Goal: Information Seeking & Learning: Learn about a topic

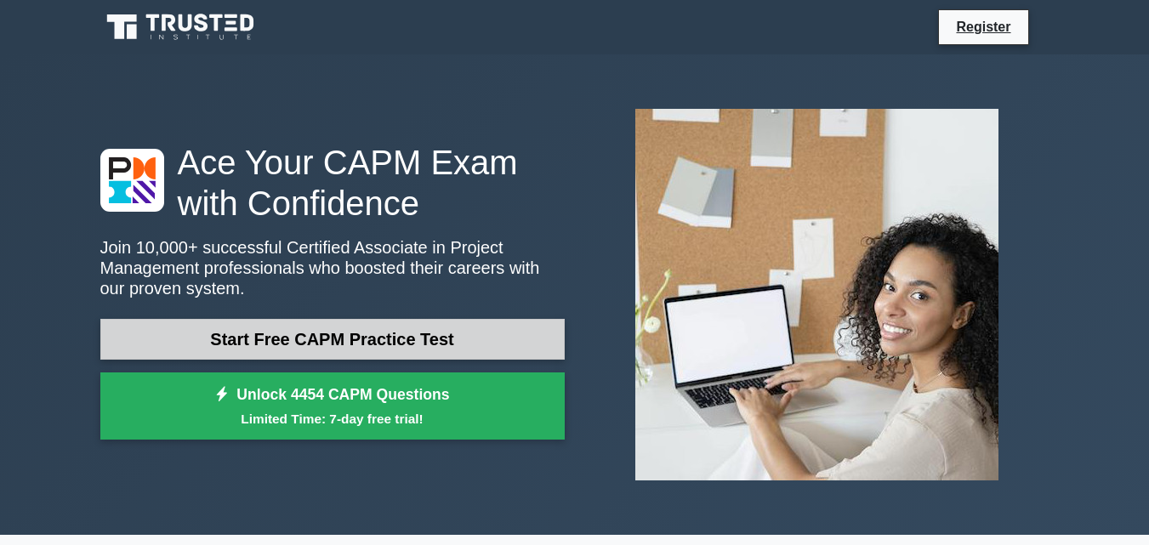
click at [494, 344] on link "Start Free CAPM Practice Test" at bounding box center [332, 339] width 464 height 41
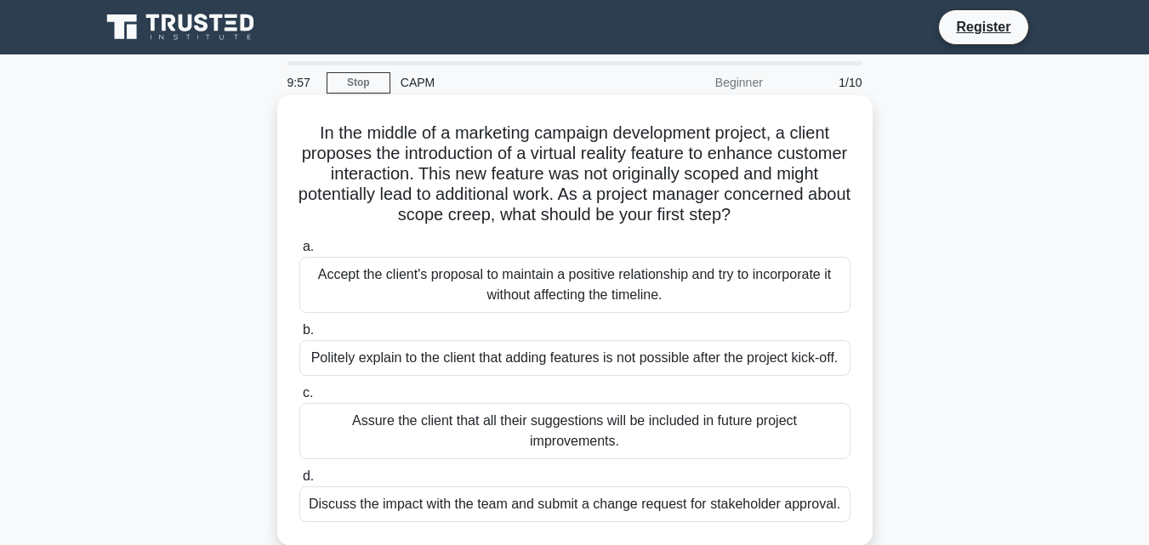
click at [570, 305] on div "Accept the client's proposal to maintain a positive relationship and try to inc…" at bounding box center [574, 285] width 551 height 56
click at [299, 252] on input "a. Accept the client's proposal to maintain a positive relationship and try to …" at bounding box center [299, 246] width 0 height 11
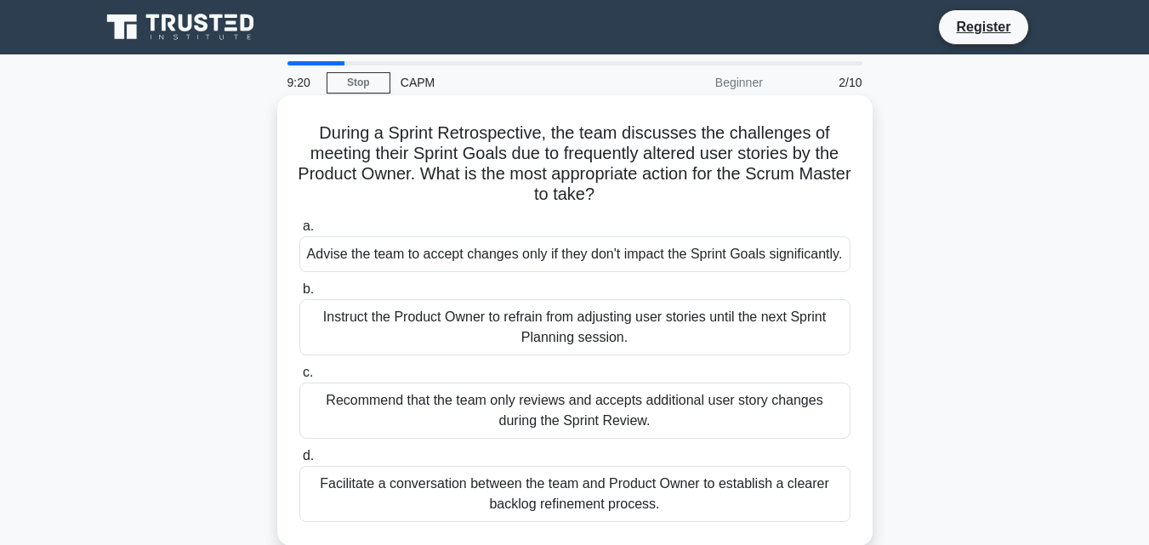
click at [564, 272] on div "Advise the team to accept changes only if they don't impact the Sprint Goals si…" at bounding box center [574, 254] width 551 height 36
click at [299, 232] on input "a. Advise the team to accept changes only if they don't impact the Sprint Goals…" at bounding box center [299, 226] width 0 height 11
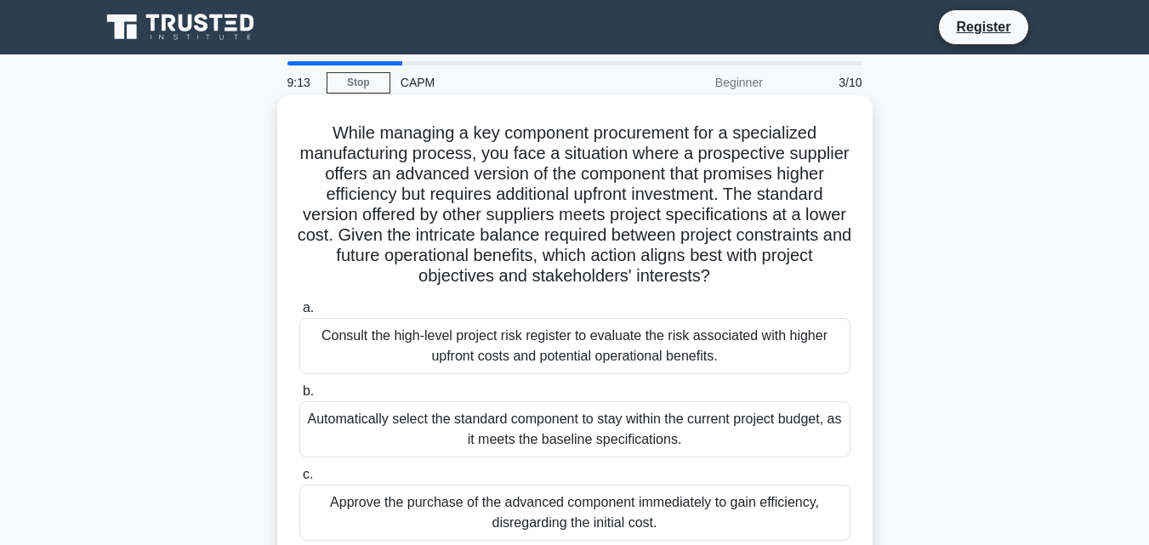
click at [503, 348] on div "Consult the high-level project risk register to evaluate the risk associated wi…" at bounding box center [574, 346] width 551 height 56
click at [299, 314] on input "a. Consult the high-level project risk register to evaluate the risk associated…" at bounding box center [299, 308] width 0 height 11
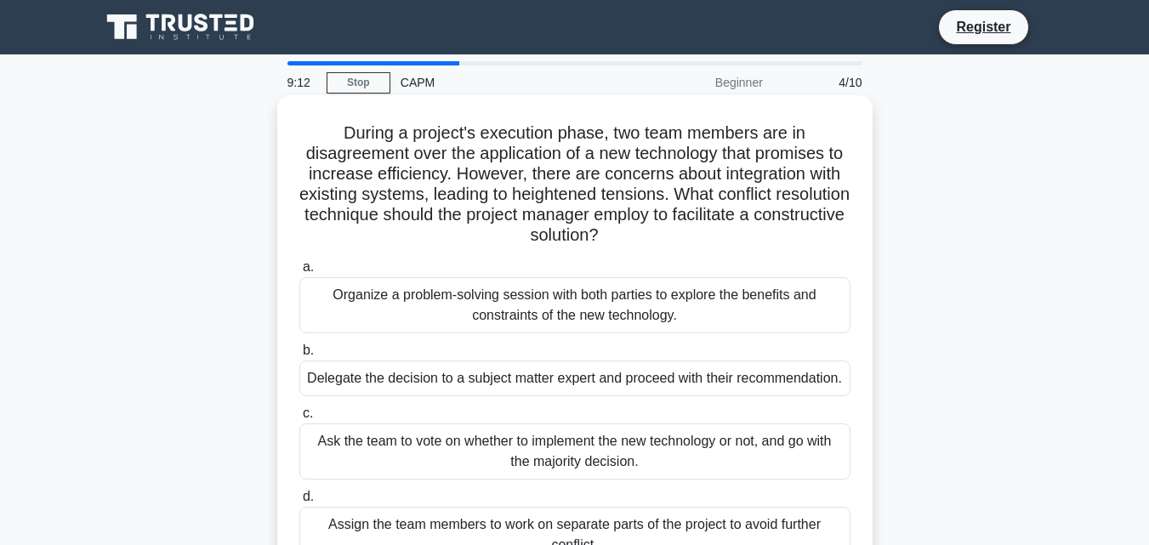
click at [508, 386] on div "Delegate the decision to a subject matter expert and proceed with their recomme…" at bounding box center [574, 378] width 551 height 36
click at [299, 356] on input "b. Delegate the decision to a subject matter expert and proceed with their reco…" at bounding box center [299, 350] width 0 height 11
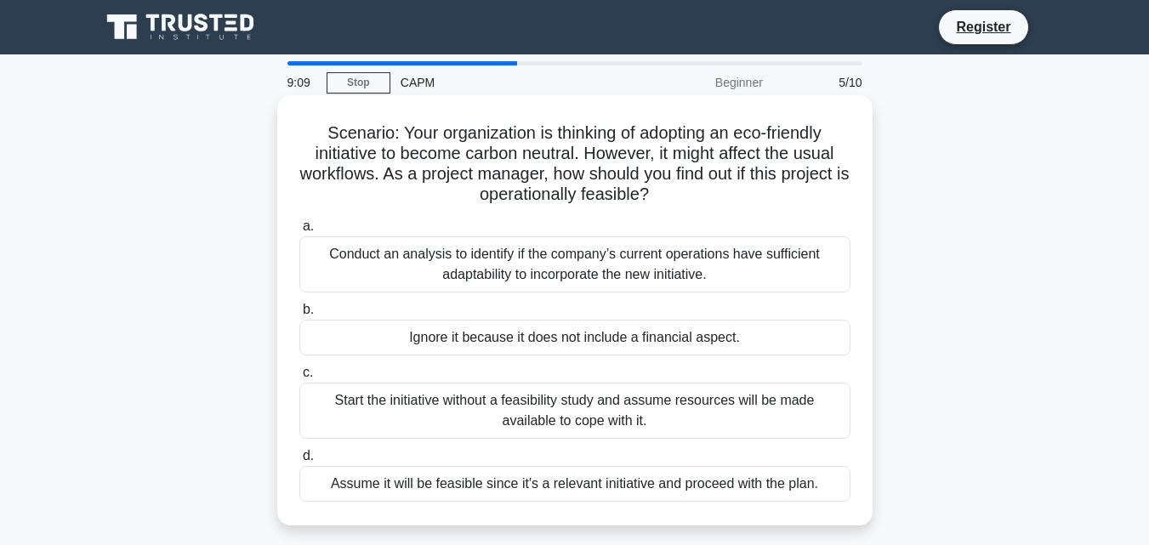
click at [550, 289] on div "Conduct an analysis to identify if the company’s current operations have suffic…" at bounding box center [574, 264] width 551 height 56
click at [299, 232] on input "a. Conduct an analysis to identify if the company’s current operations have suf…" at bounding box center [299, 226] width 0 height 11
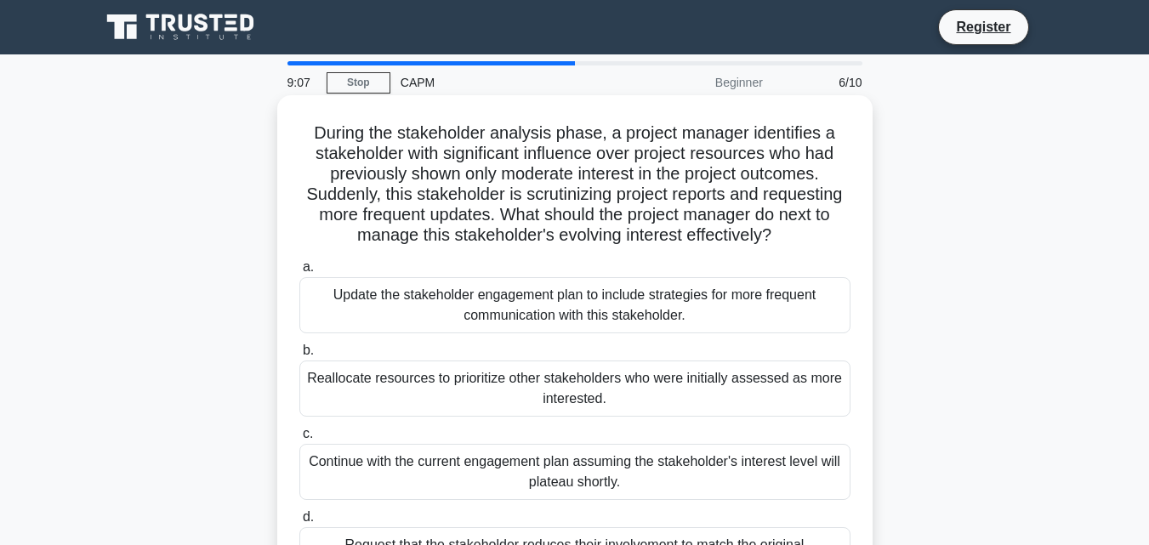
click at [565, 388] on div "Reallocate resources to prioritize other stakeholders who were initially assess…" at bounding box center [574, 388] width 551 height 56
click at [299, 356] on input "b. Reallocate resources to prioritize other stakeholders who were initially ass…" at bounding box center [299, 350] width 0 height 11
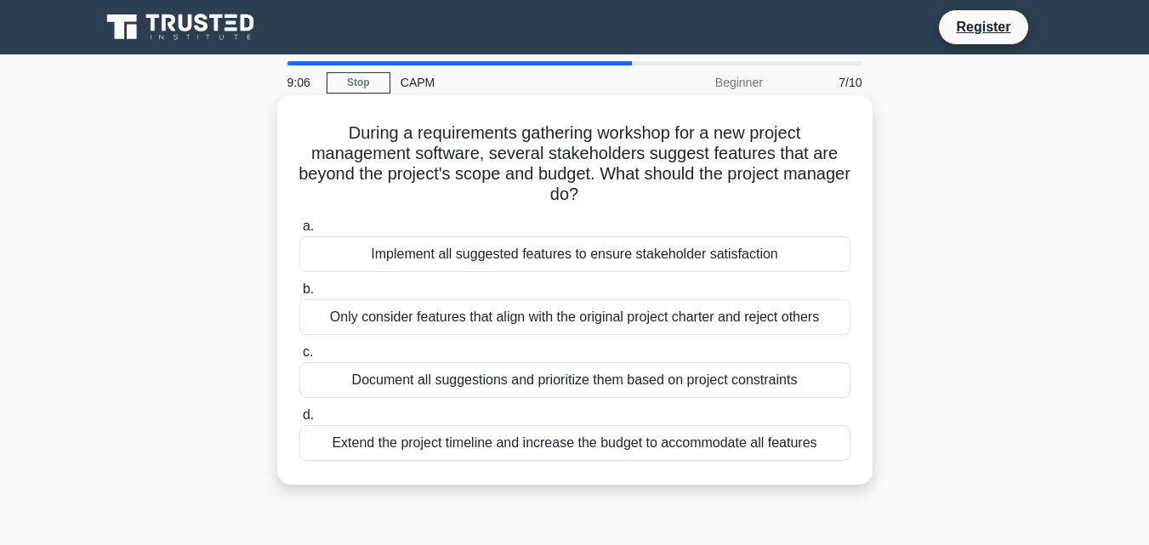
click at [547, 434] on div "Extend the project timeline and increase the budget to accommodate all features" at bounding box center [574, 443] width 551 height 36
click at [299, 421] on input "d. Extend the project timeline and increase the budget to accommodate all featu…" at bounding box center [299, 415] width 0 height 11
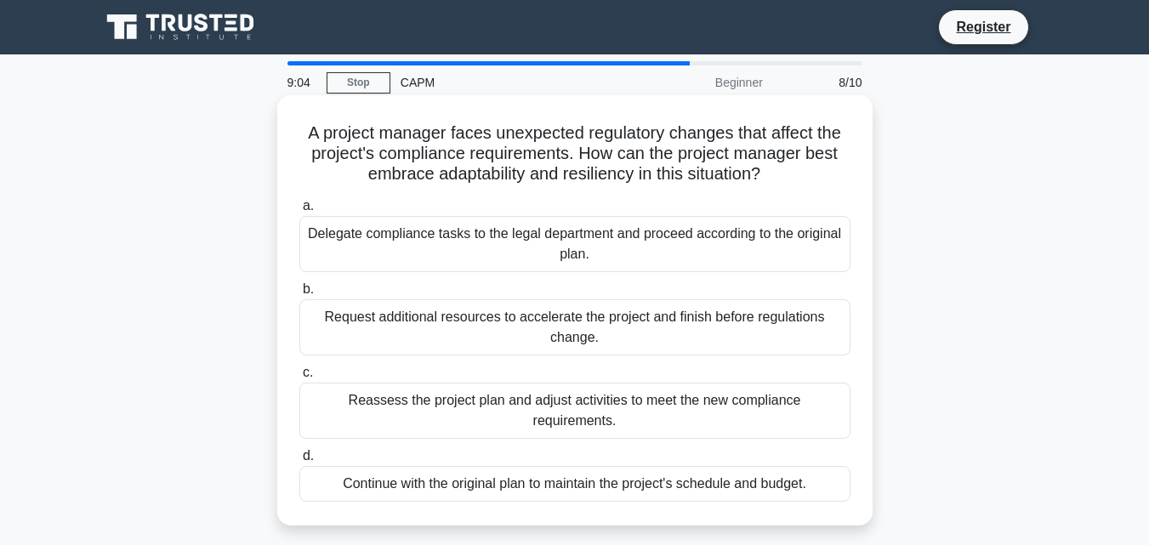
click at [549, 325] on div "Request additional resources to accelerate the project and finish before regula…" at bounding box center [574, 327] width 551 height 56
click at [299, 295] on input "b. Request additional resources to accelerate the project and finish before reg…" at bounding box center [299, 289] width 0 height 11
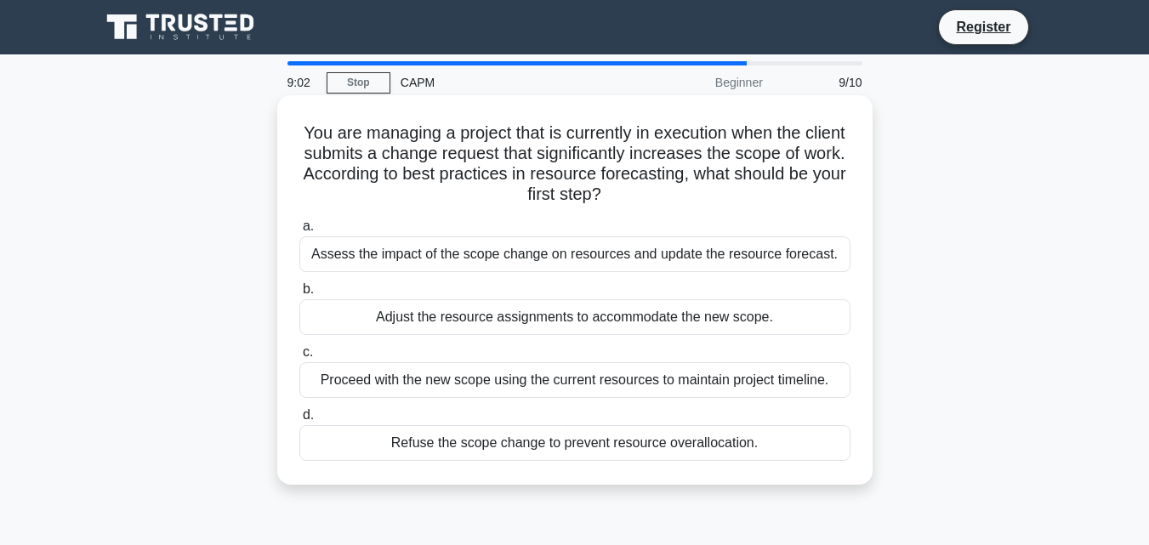
click at [591, 237] on div "Assess the impact of the scope change on resources and update the resource fore…" at bounding box center [574, 254] width 551 height 36
click at [299, 232] on input "a. Assess the impact of the scope change on resources and update the resource f…" at bounding box center [299, 226] width 0 height 11
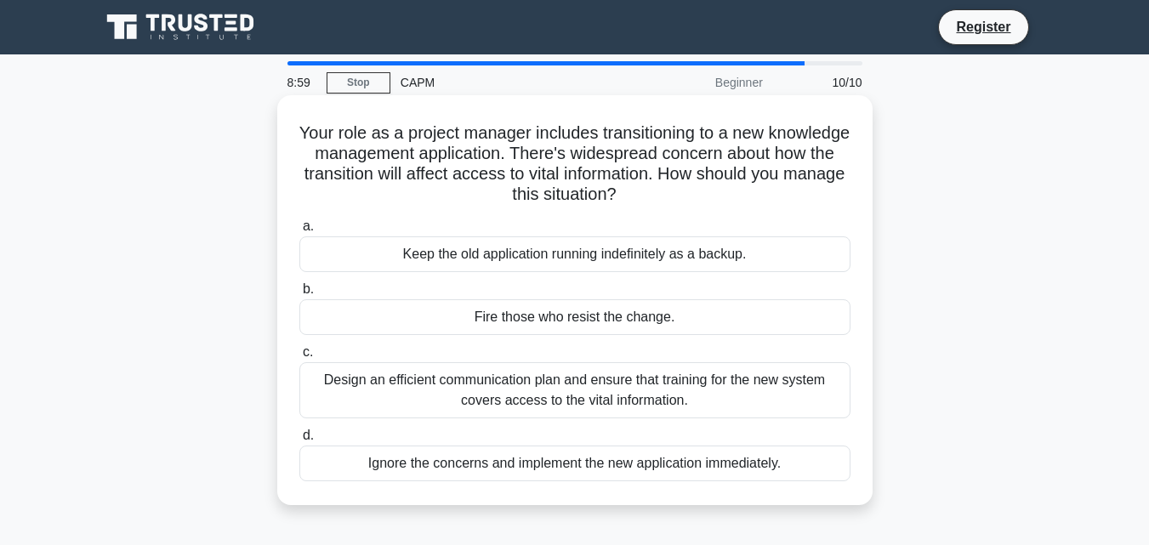
click at [569, 455] on div "Ignore the concerns and implement the new application immediately." at bounding box center [574, 463] width 551 height 36
click at [299, 441] on input "d. Ignore the concerns and implement the new application immediately." at bounding box center [299, 435] width 0 height 11
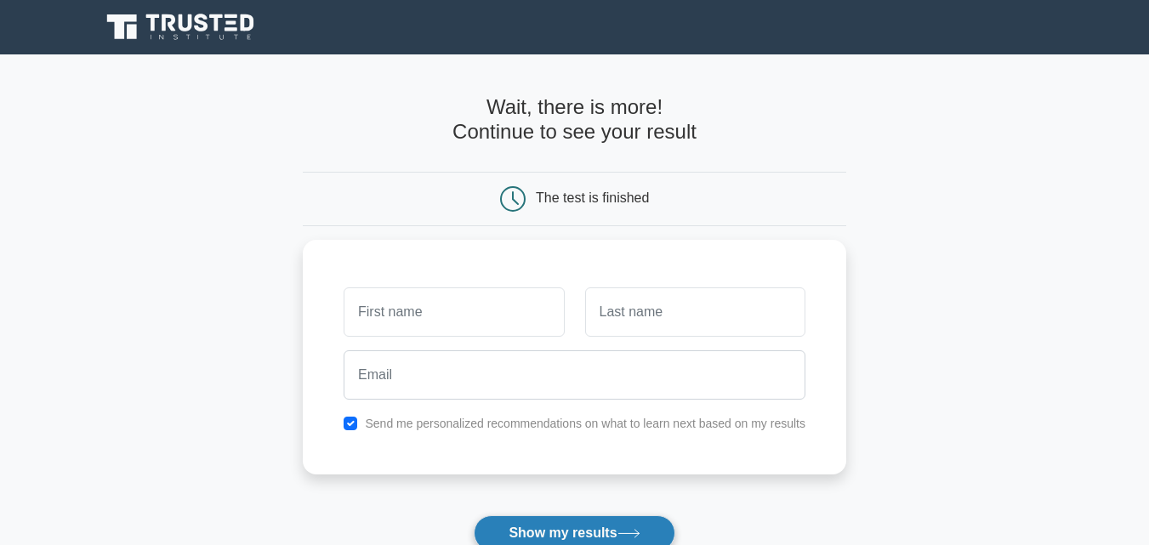
click at [543, 521] on button "Show my results" at bounding box center [574, 533] width 201 height 36
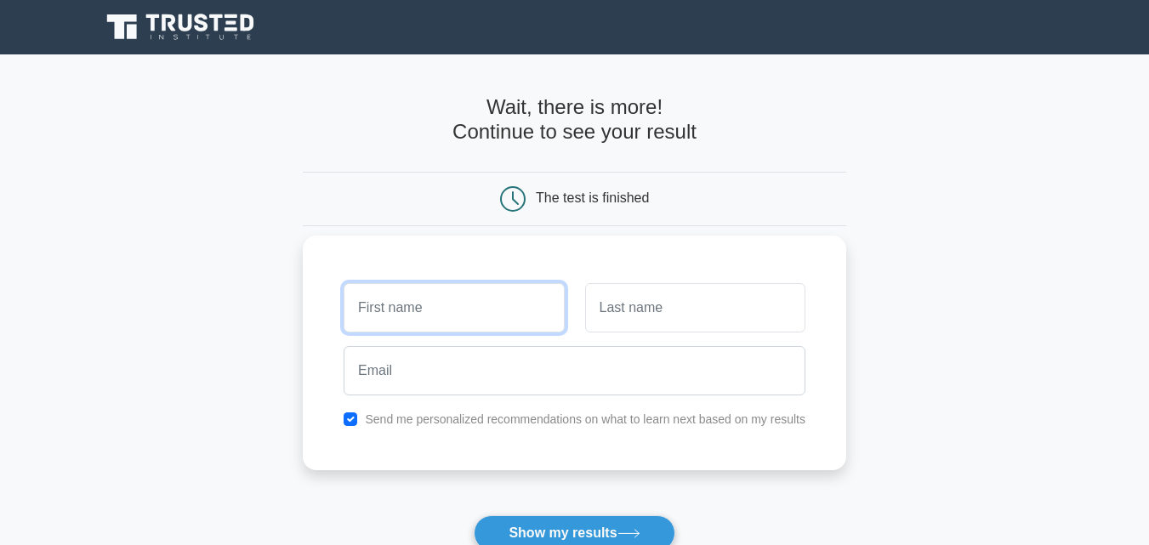
click at [436, 311] on input "text" at bounding box center [453, 307] width 220 height 49
type input "linsey"
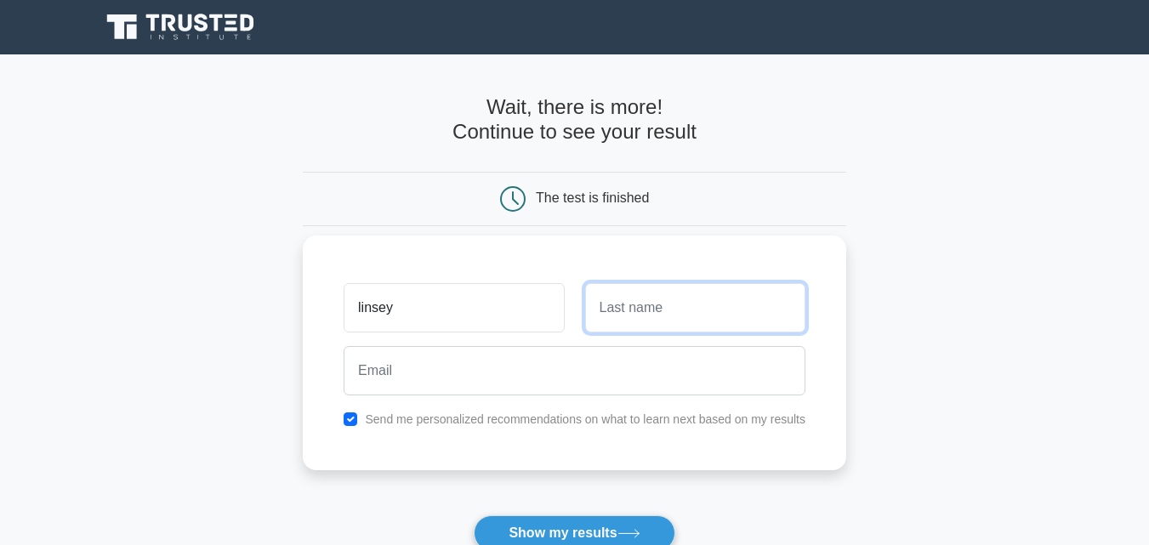
click at [606, 316] on input "text" at bounding box center [695, 307] width 220 height 49
type input "murugi"
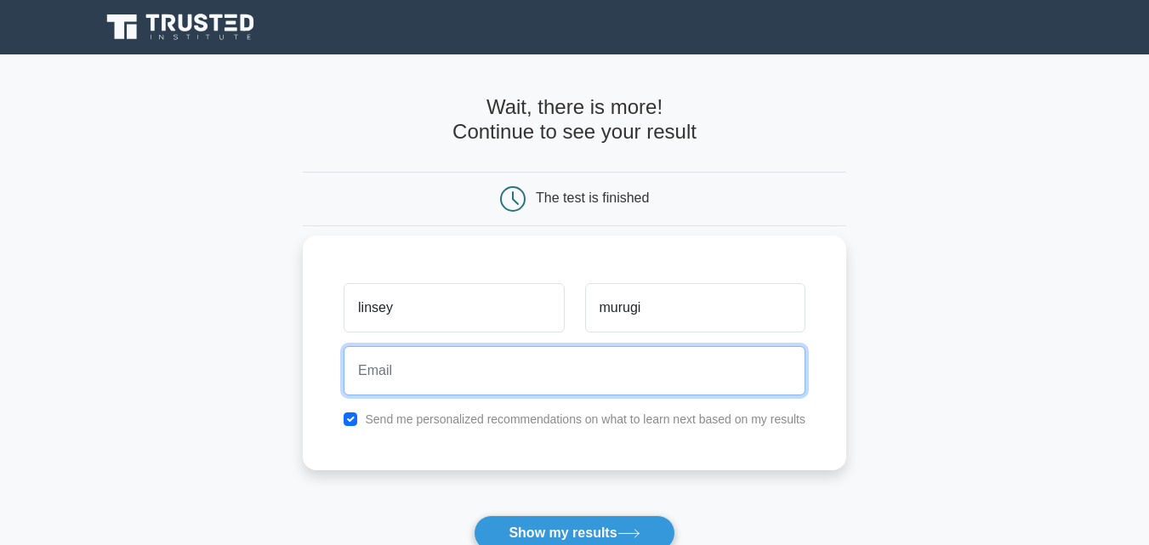
click at [612, 348] on input "email" at bounding box center [574, 370] width 462 height 49
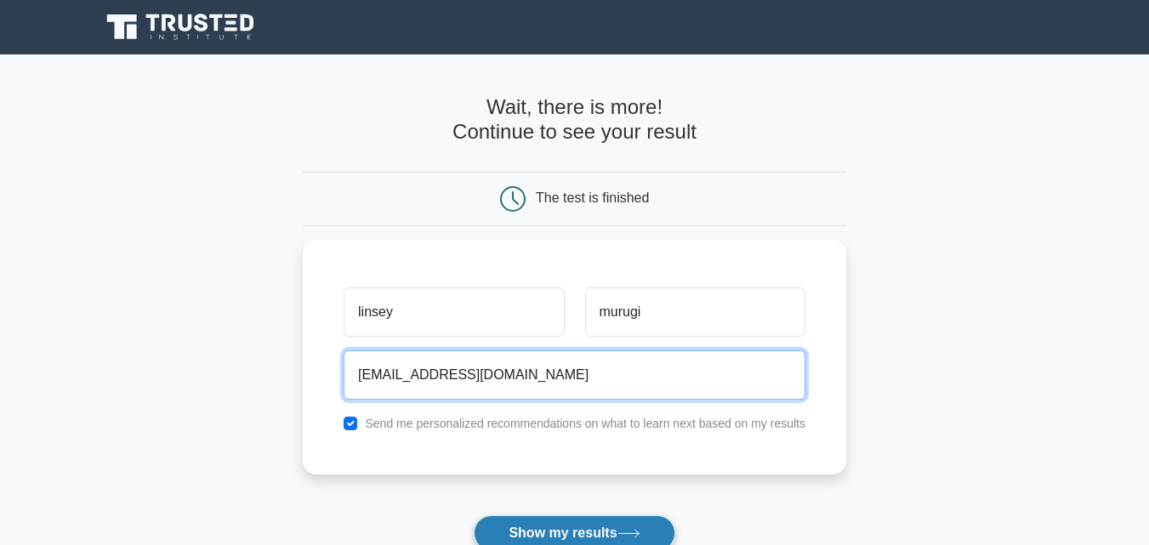
type input "linseymurugi@gmail.com"
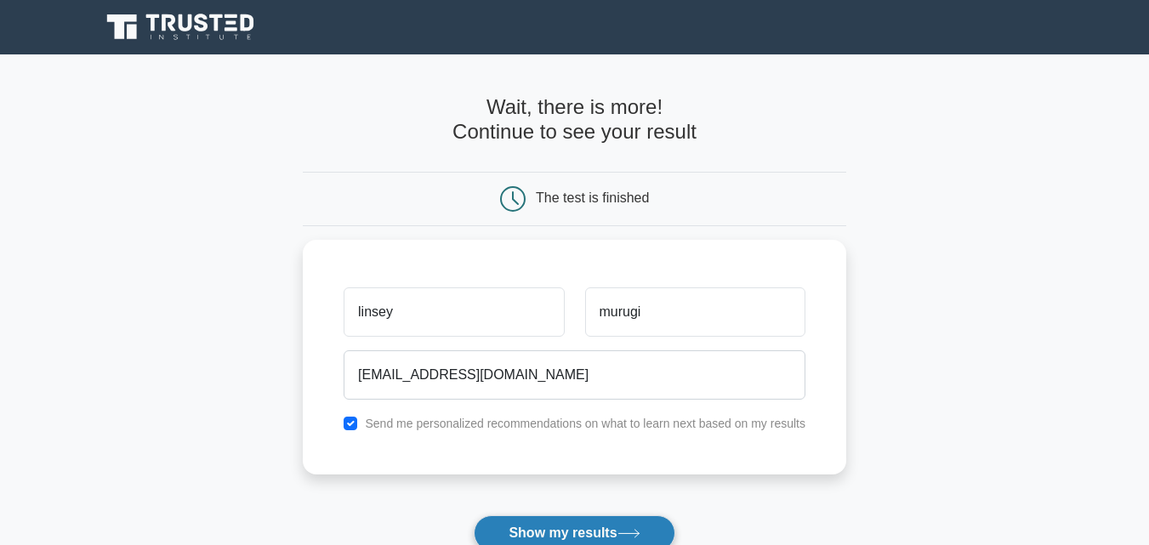
click at [621, 536] on button "Show my results" at bounding box center [574, 533] width 201 height 36
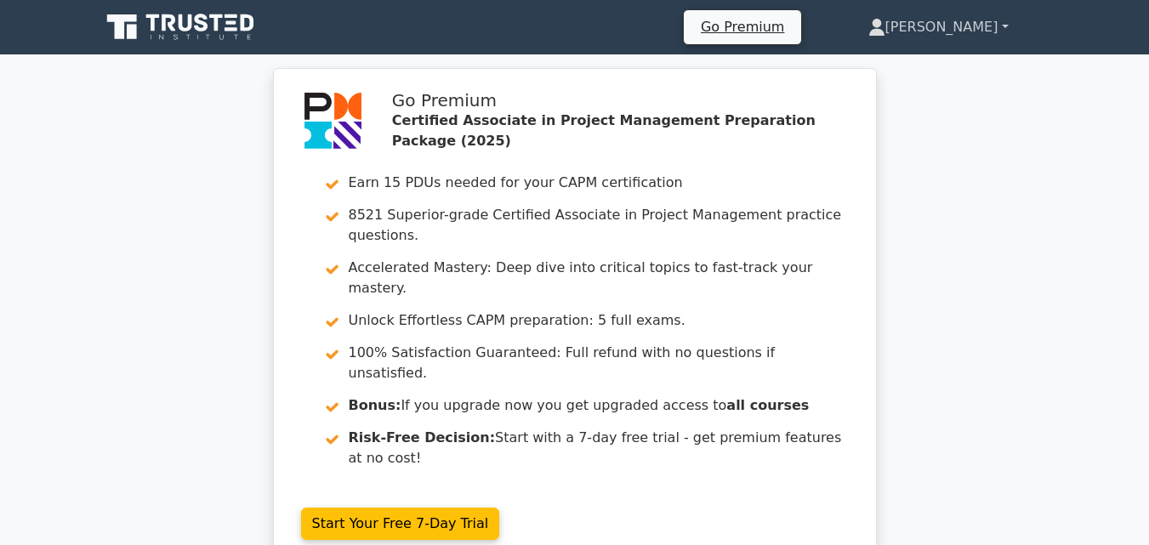
click at [973, 21] on link "[PERSON_NAME]" at bounding box center [938, 27] width 222 height 34
